Goal: Task Accomplishment & Management: Complete application form

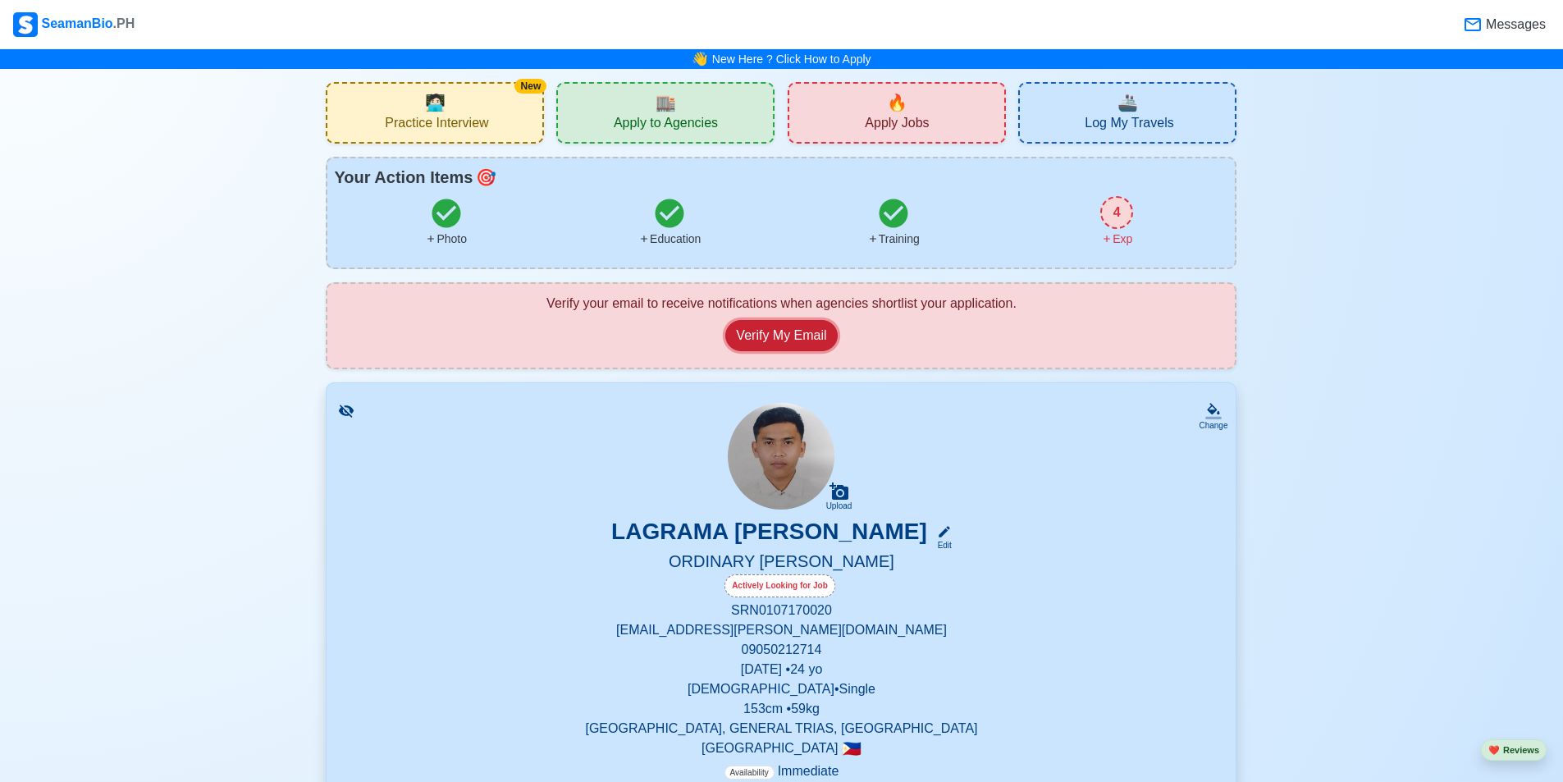
click at [807, 332] on button "Verify My Email" at bounding box center [782, 335] width 112 height 31
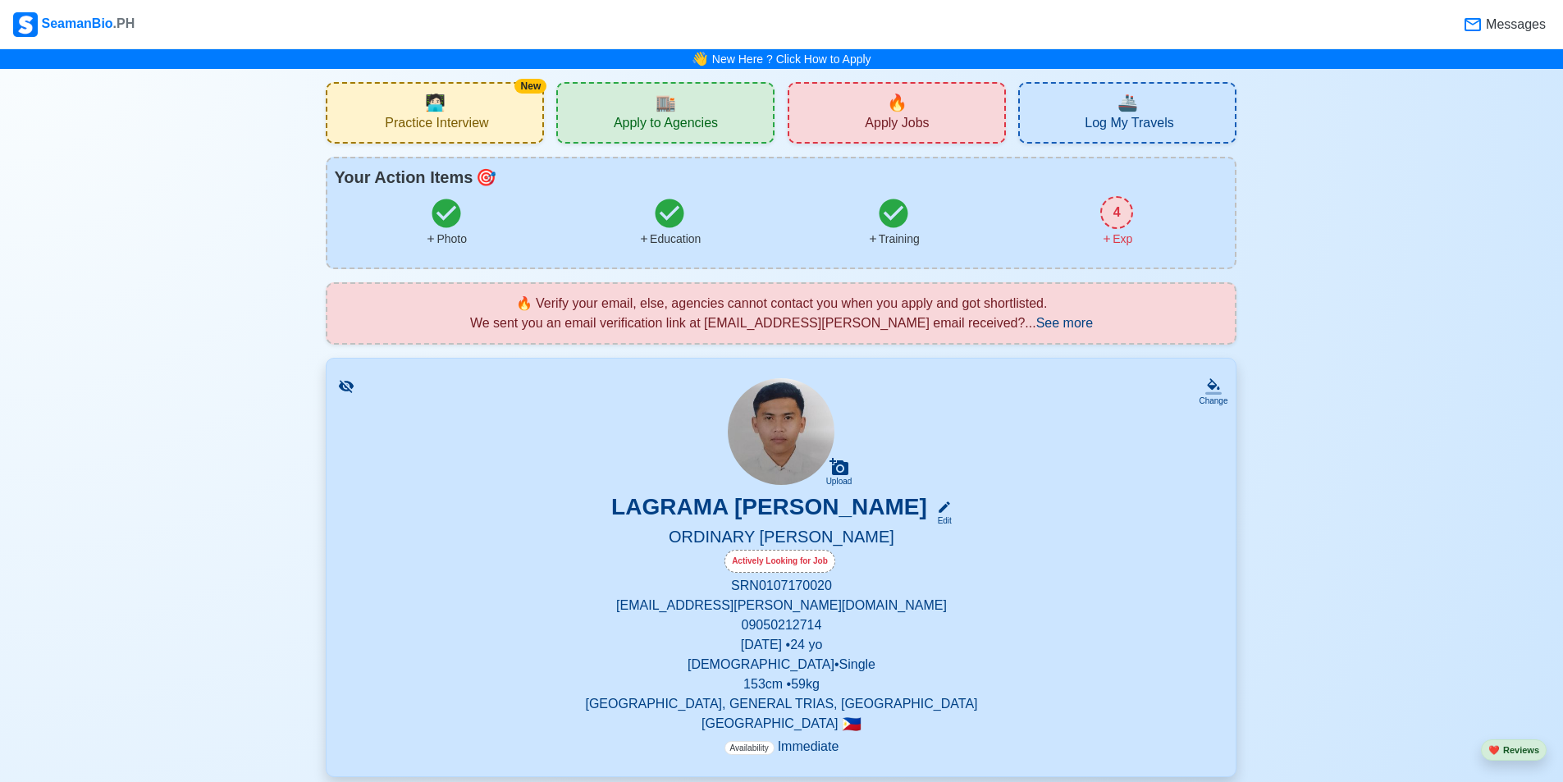
click at [1053, 322] on span "See more" at bounding box center [1065, 323] width 57 height 14
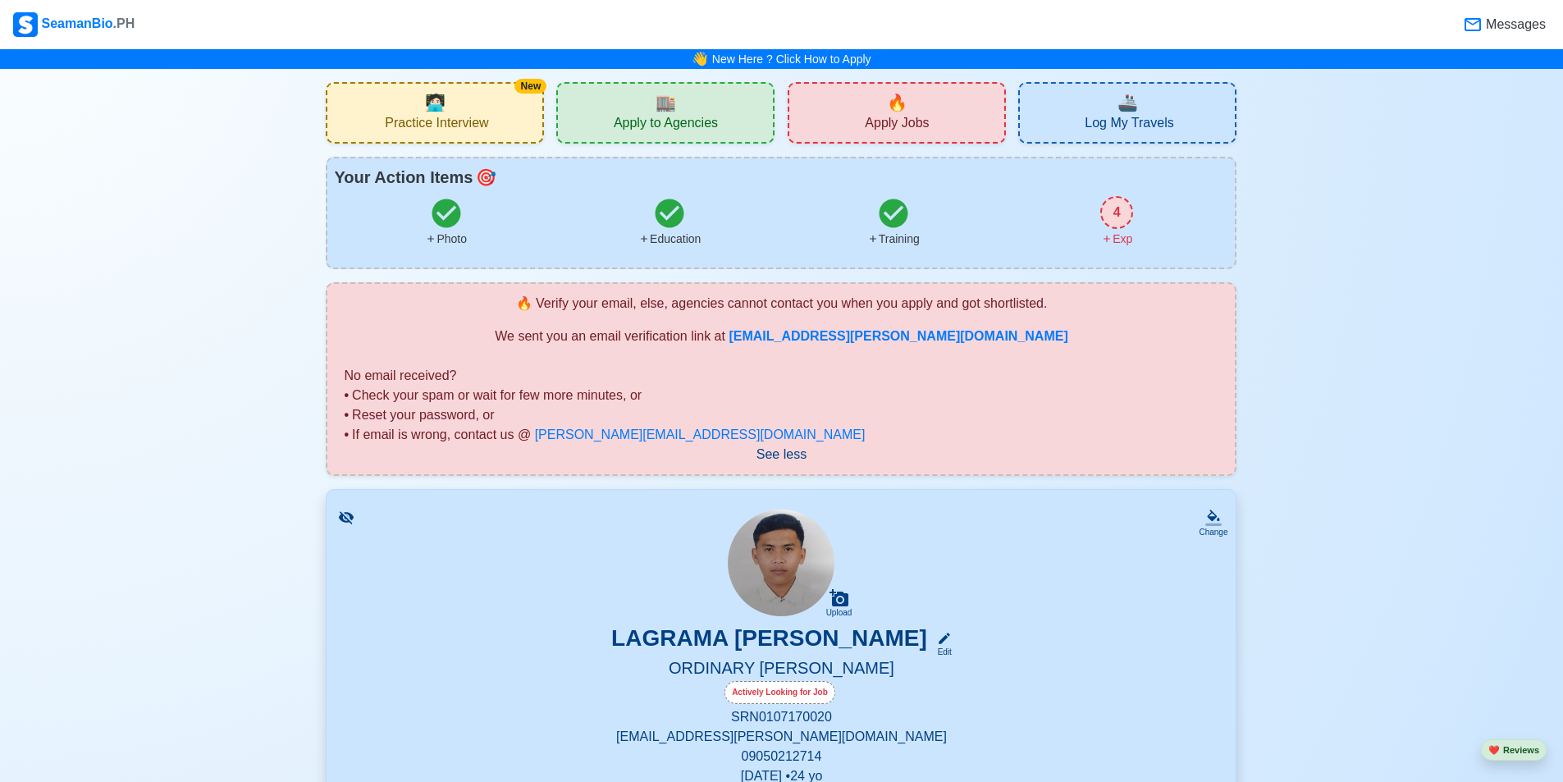
click at [779, 455] on span "See less" at bounding box center [782, 454] width 50 height 14
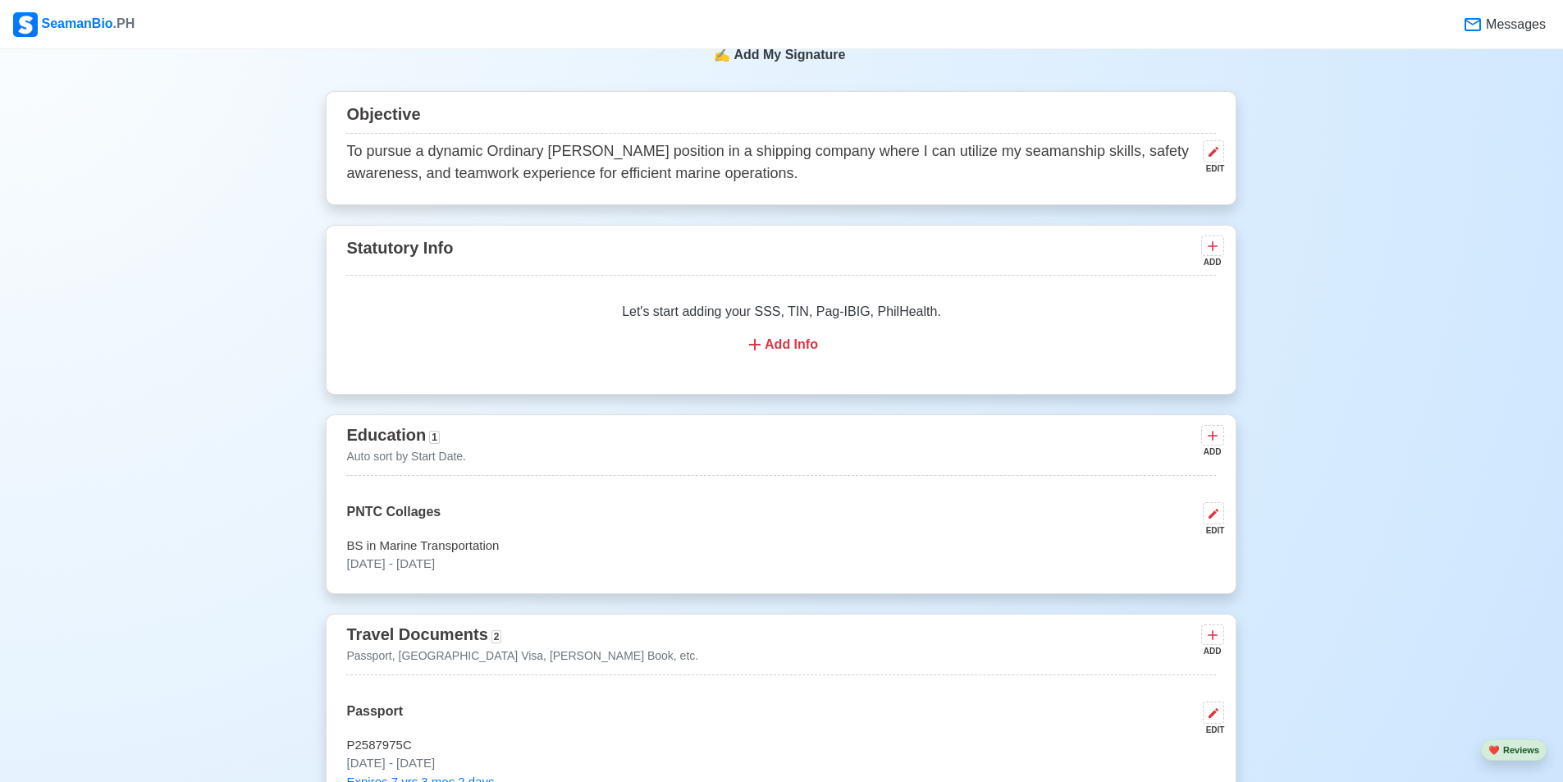
scroll to position [831, 0]
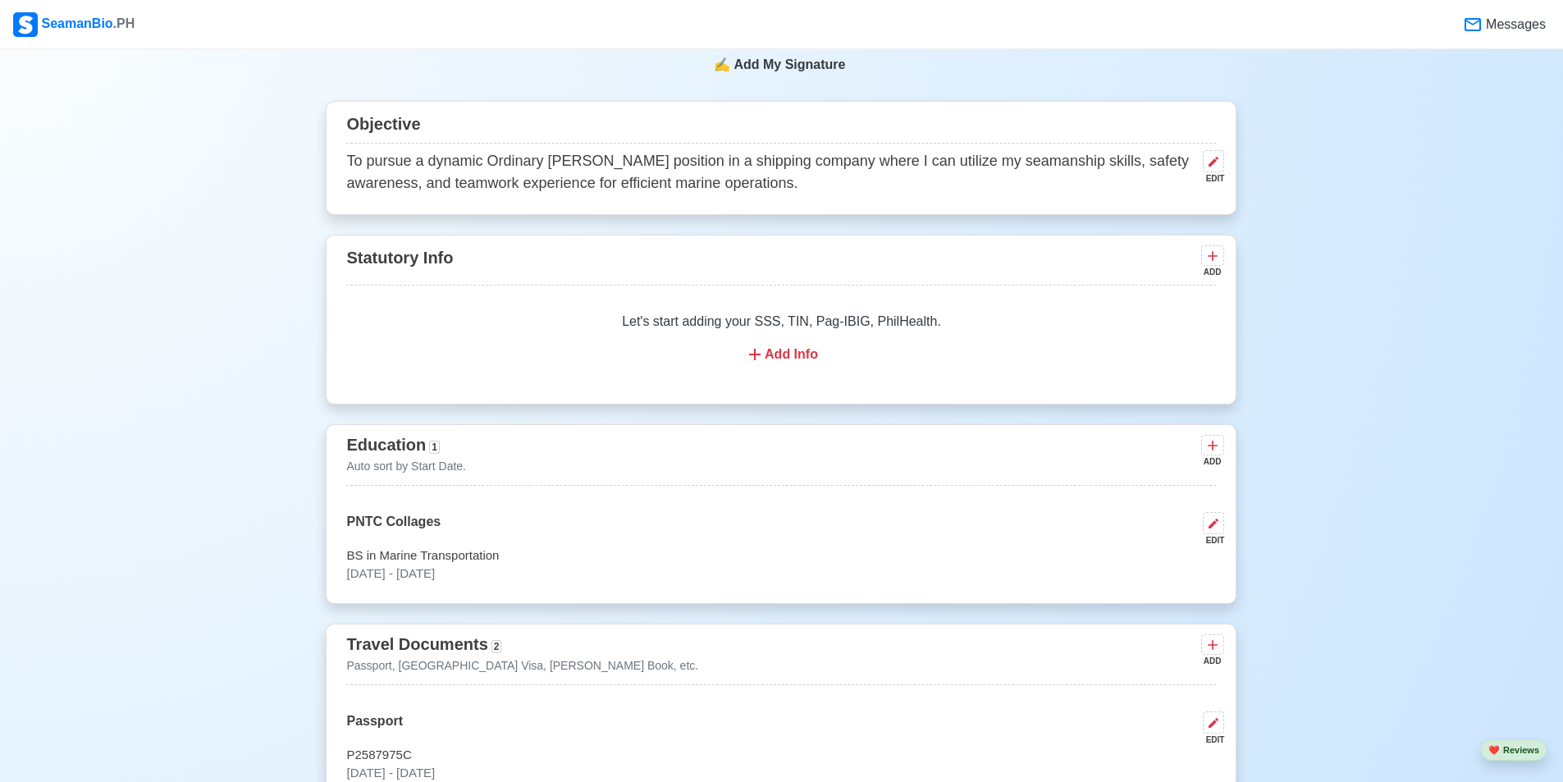
click at [802, 355] on div "Add Info" at bounding box center [781, 355] width 831 height 20
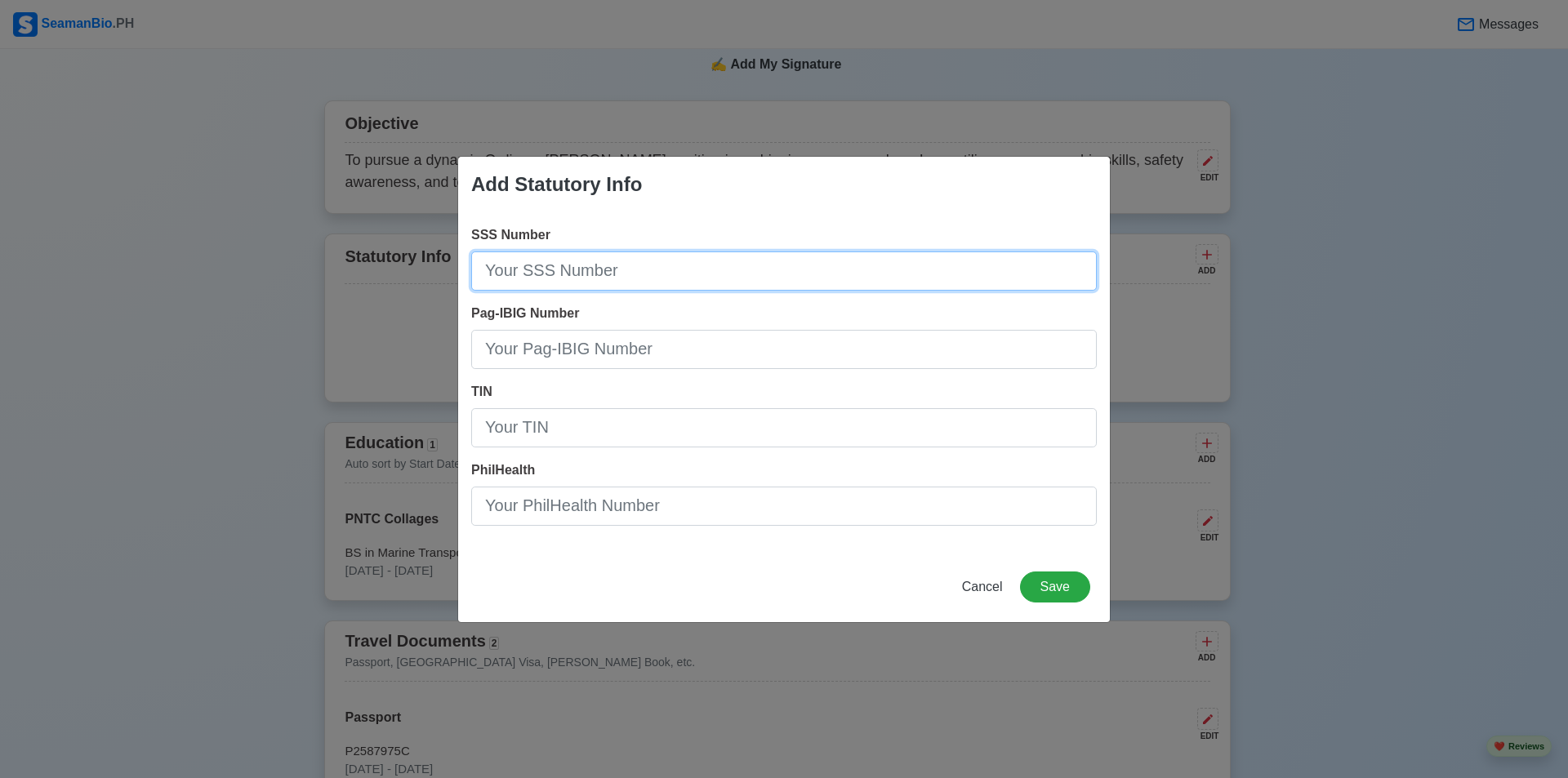
click at [613, 277] on input "SSS Number" at bounding box center [784, 271] width 626 height 39
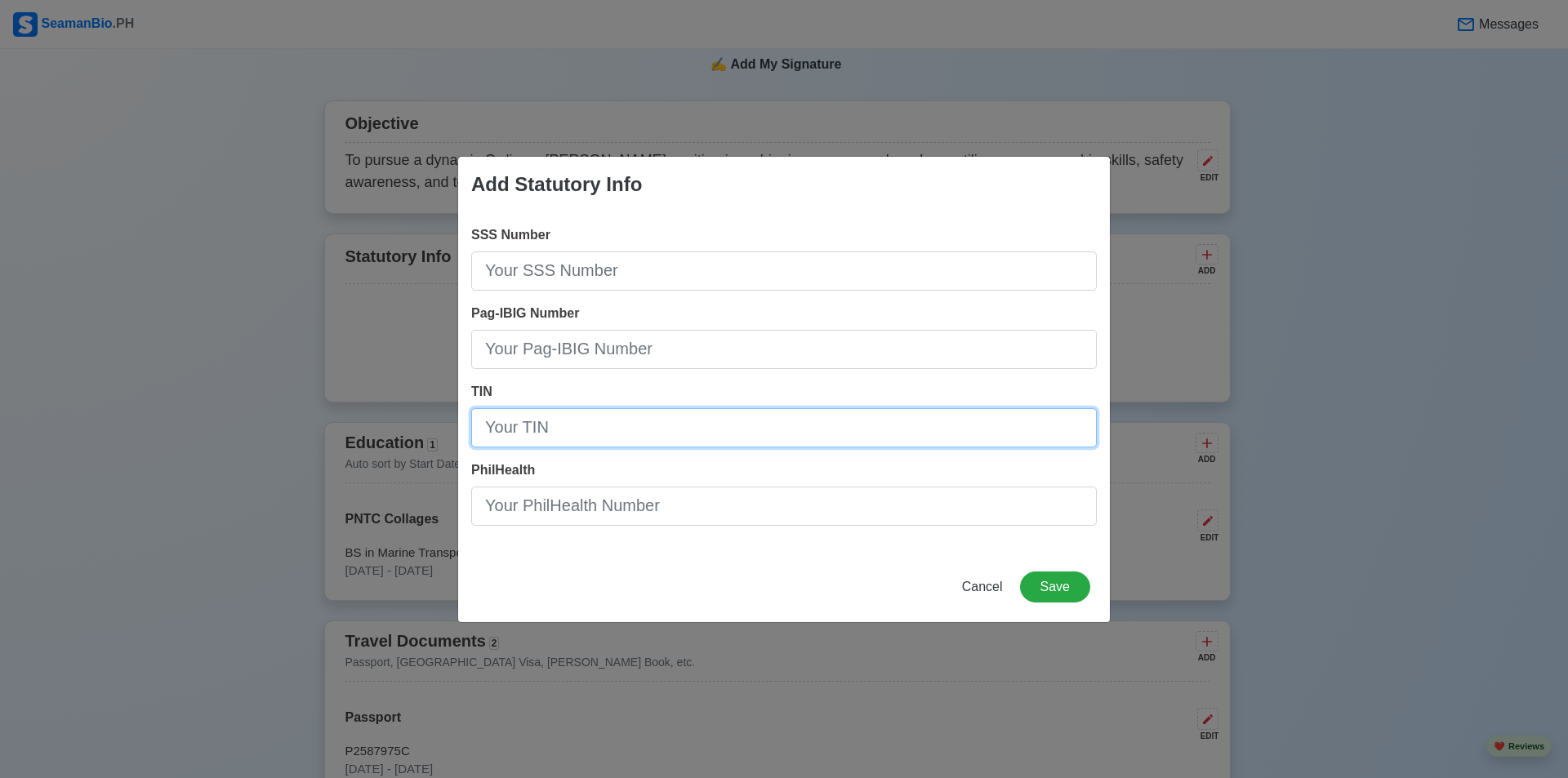
click at [570, 429] on input "TIN" at bounding box center [784, 427] width 626 height 39
type input "389-536-659-00000"
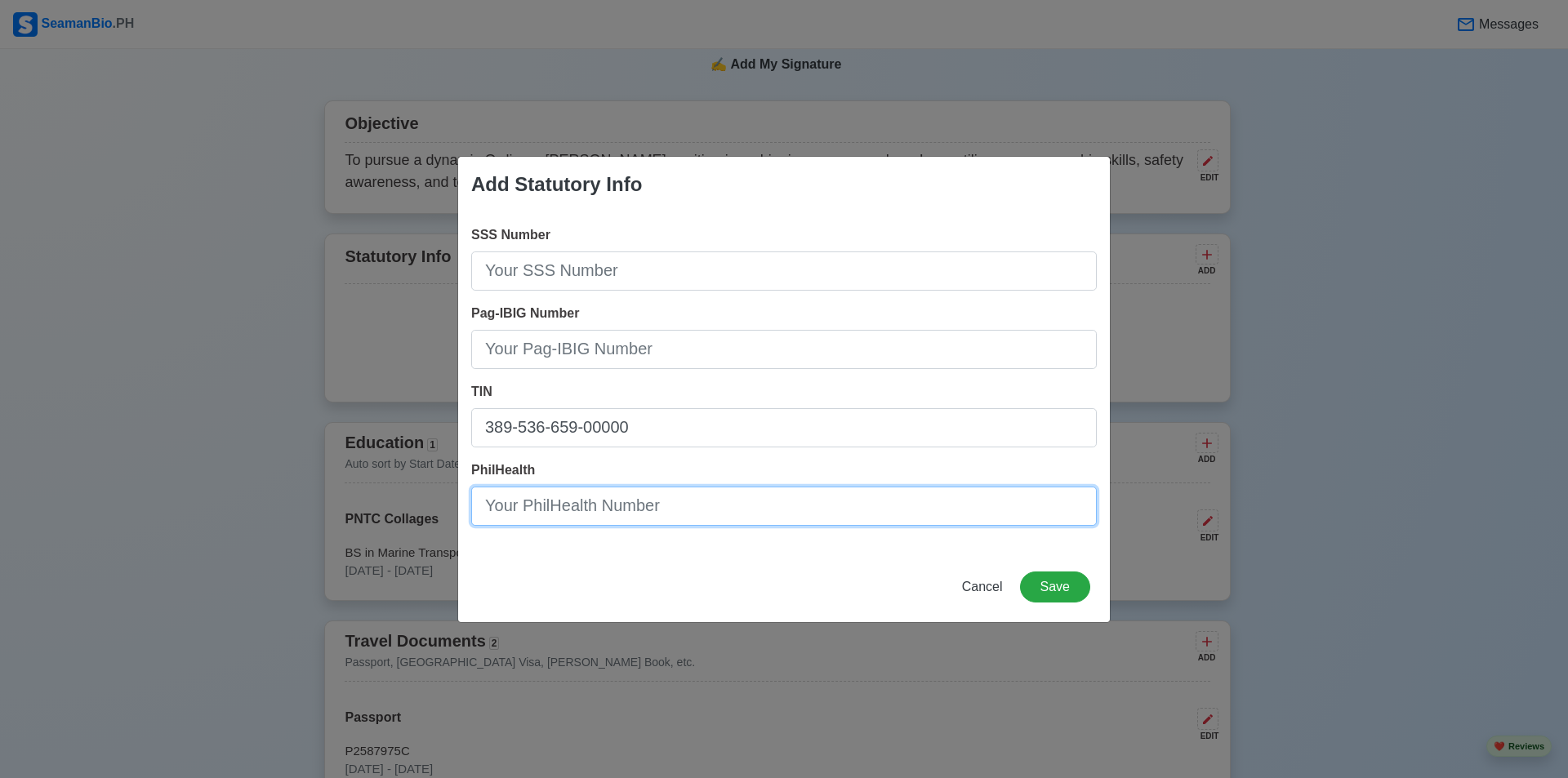
click at [567, 516] on input "PhilHealth" at bounding box center [784, 505] width 626 height 39
click at [564, 505] on input "PhilHealth" at bounding box center [784, 505] width 626 height 39
type input "08-255205140-4"
click at [1061, 587] on button "Save" at bounding box center [1055, 587] width 71 height 31
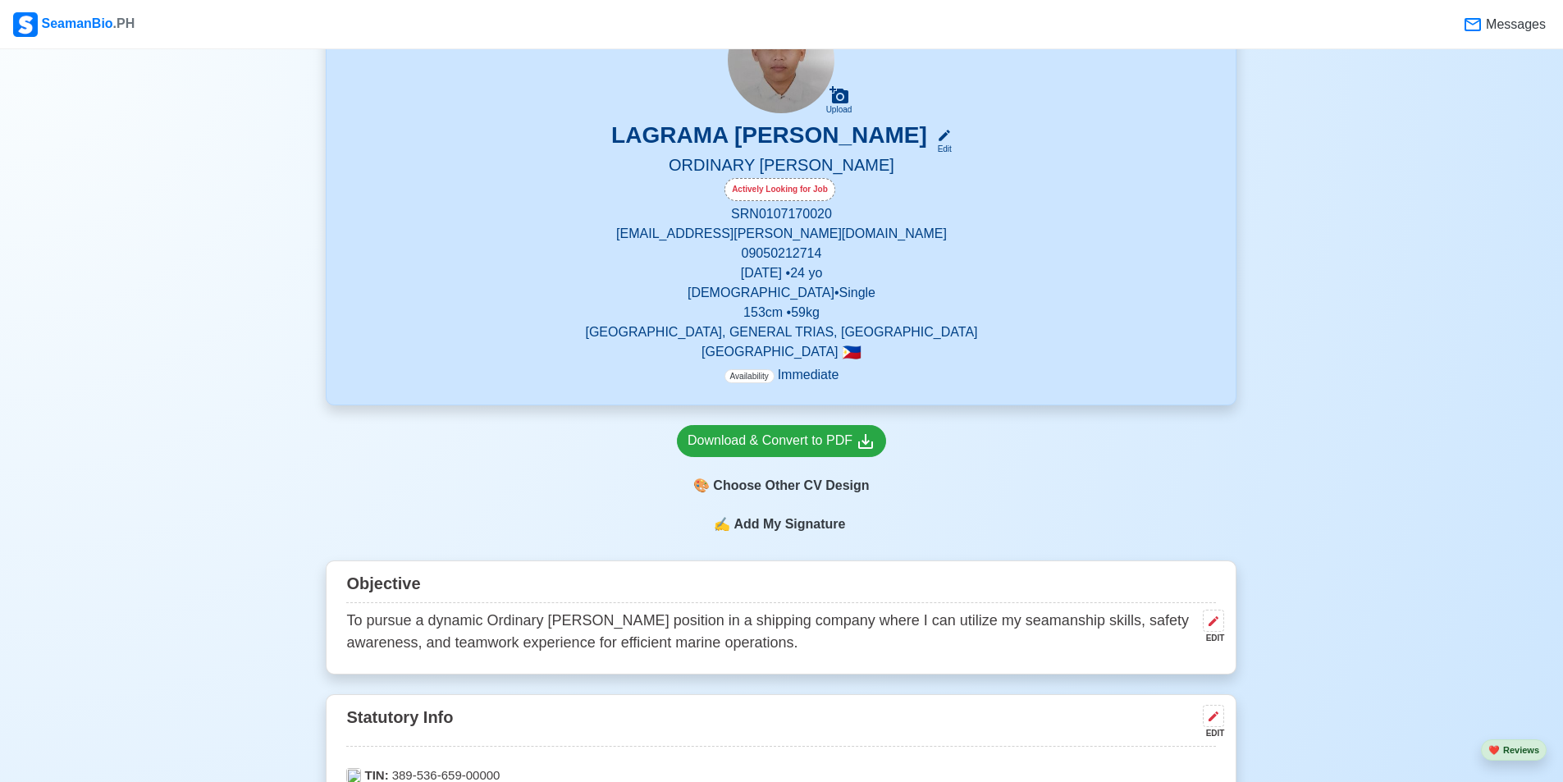
scroll to position [488, 0]
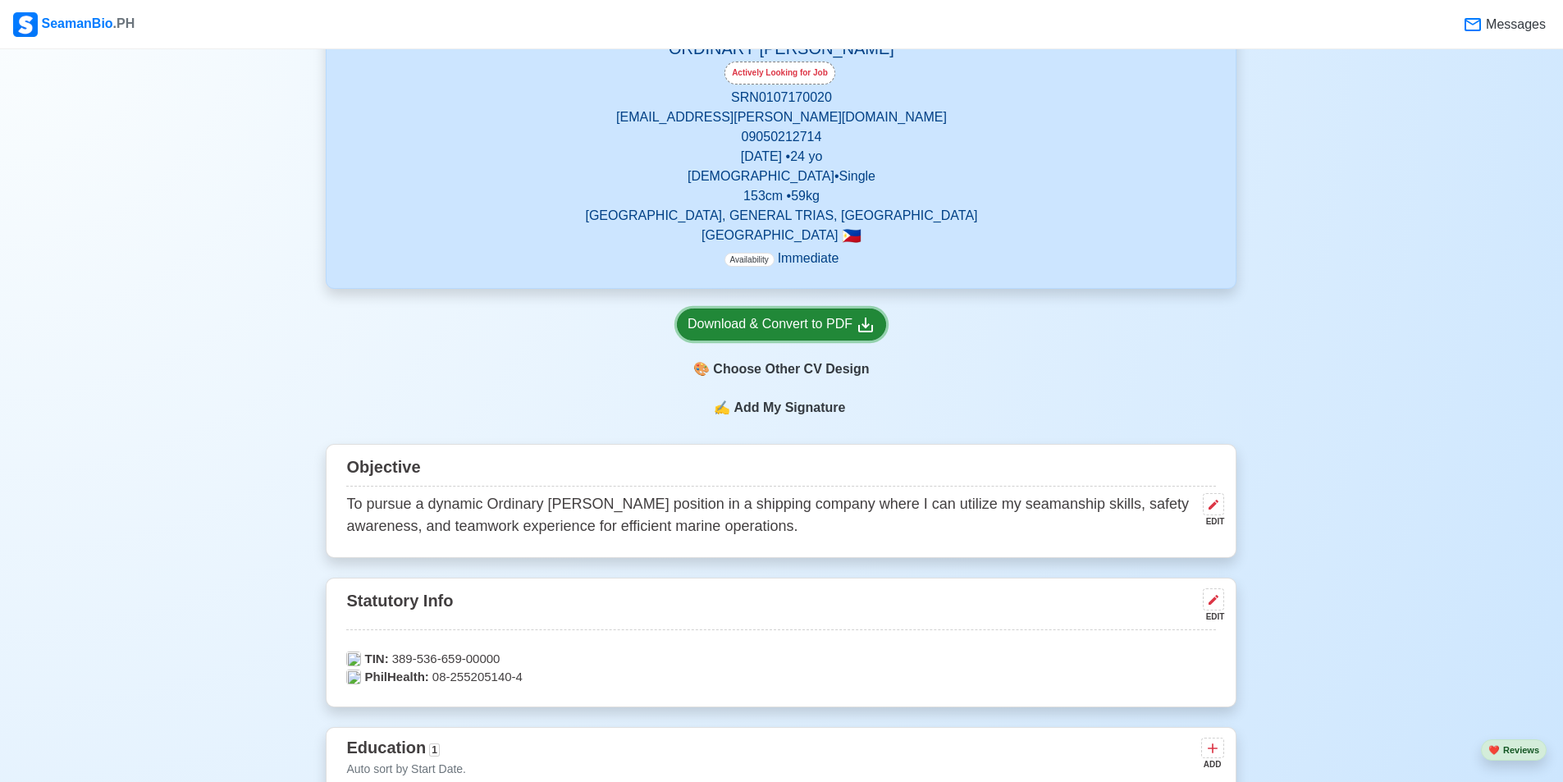
click at [824, 325] on div "Download & Convert to PDF" at bounding box center [782, 324] width 188 height 21
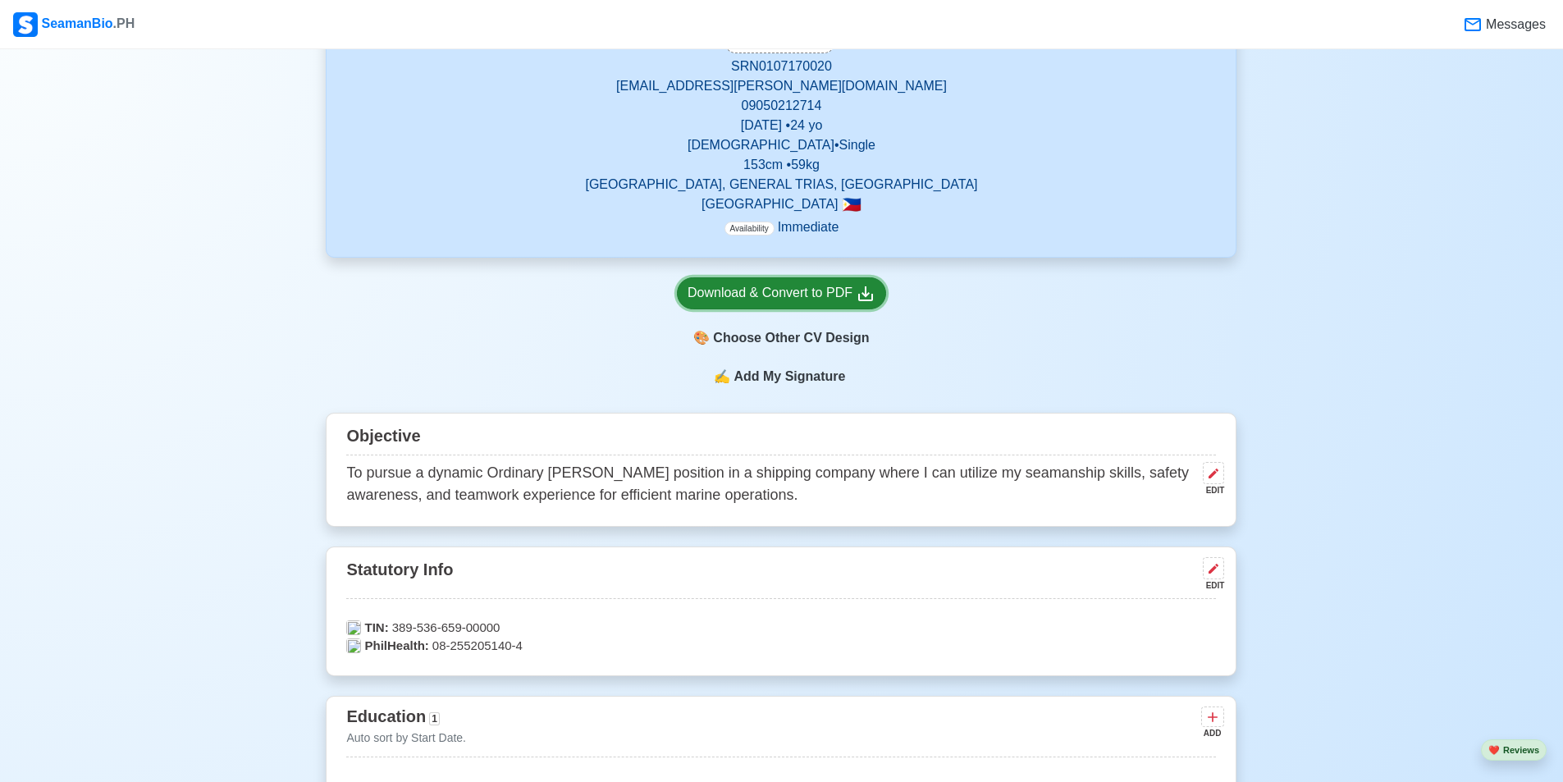
scroll to position [524, 0]
